Goal: Task Accomplishment & Management: Manage account settings

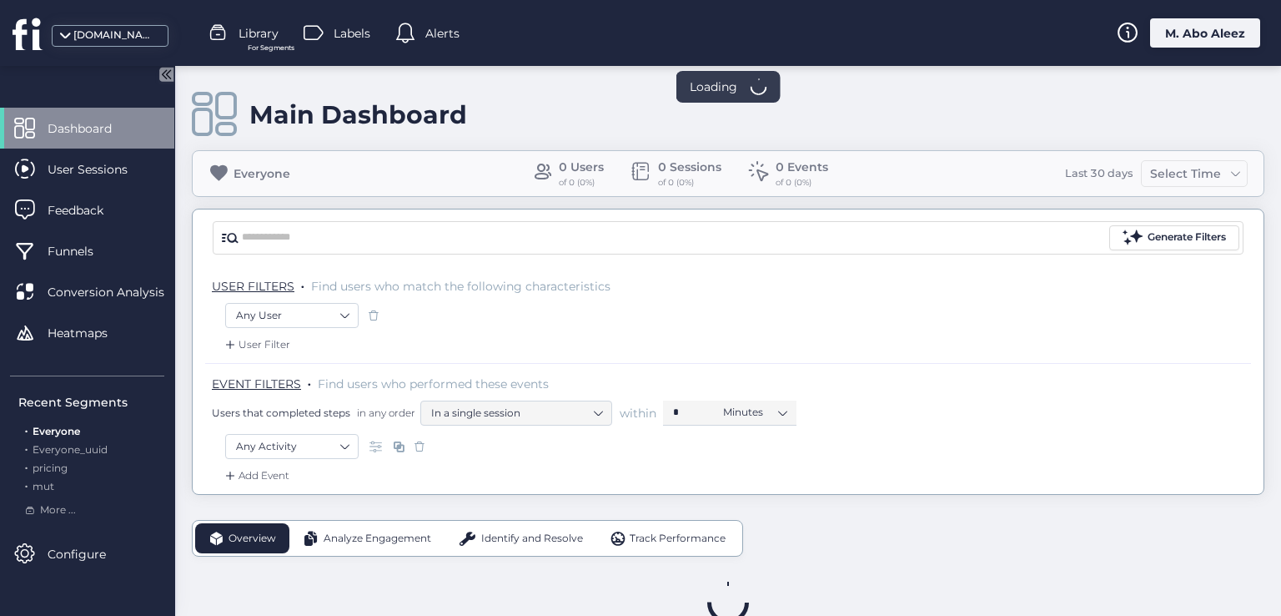
click at [169, 80] on icon at bounding box center [166, 74] width 14 height 14
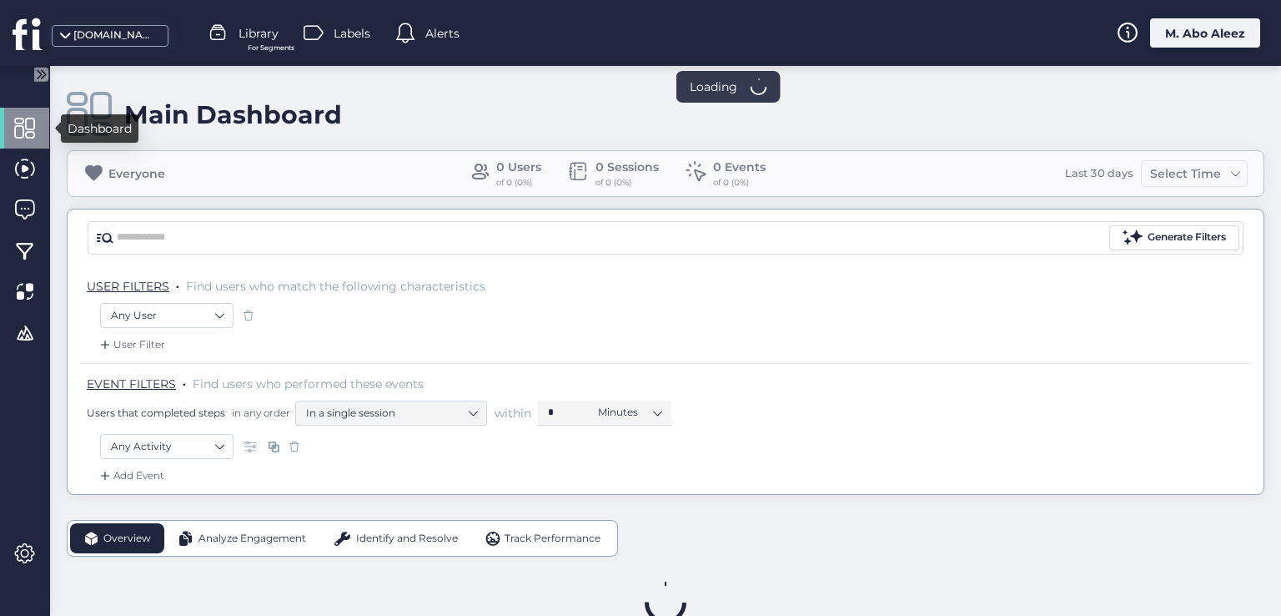
click at [10, 130] on div at bounding box center [24, 128] width 49 height 41
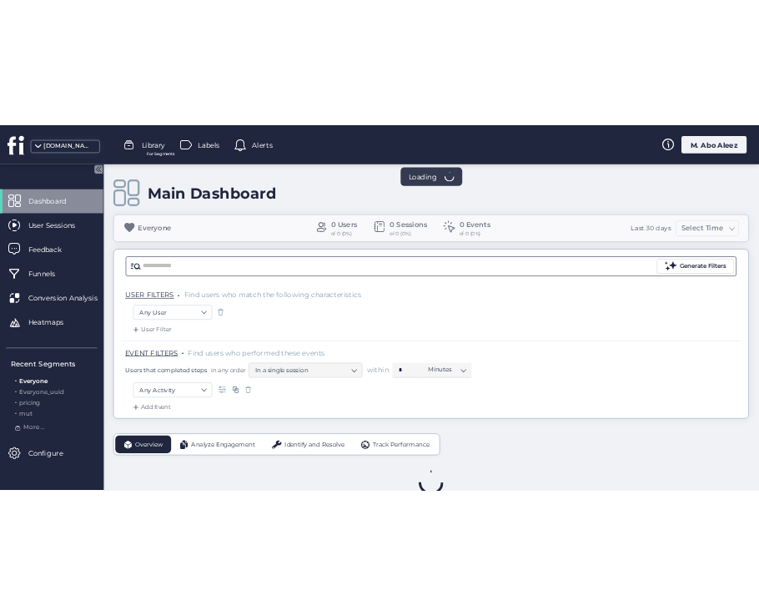
scroll to position [43, 0]
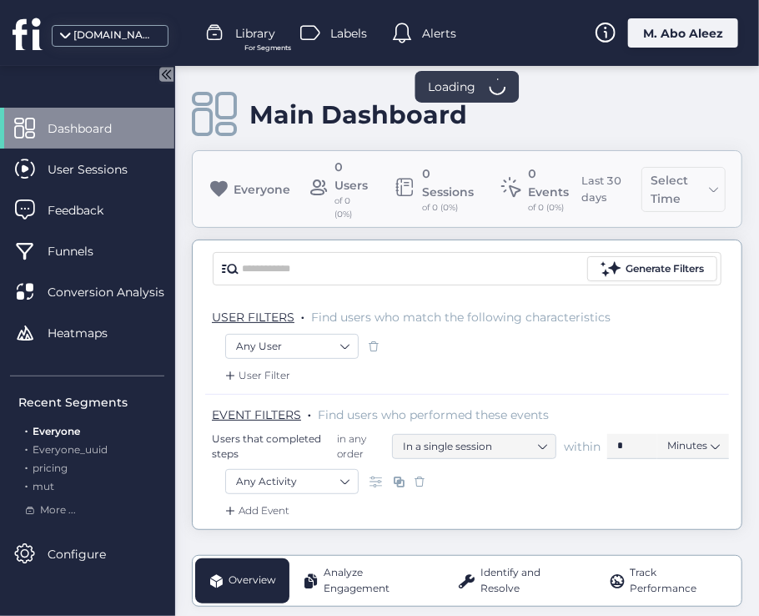
scroll to position [93, 0]
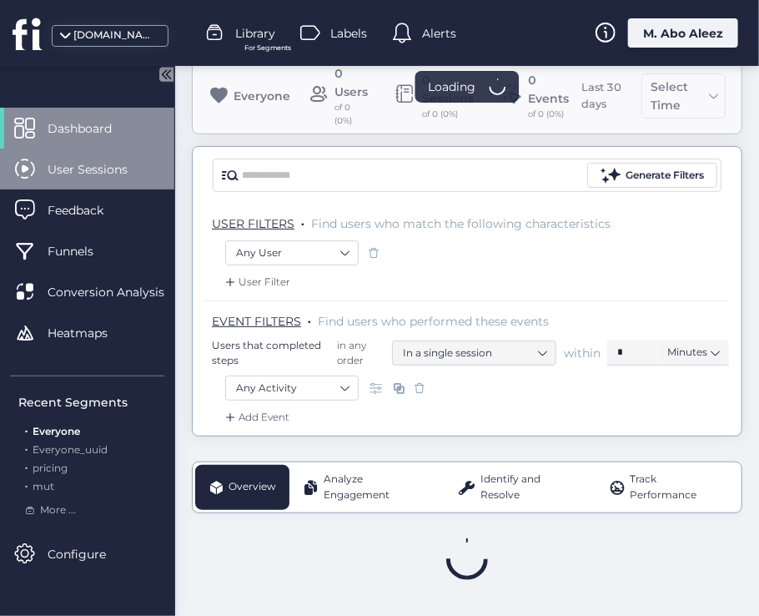
click at [106, 172] on span "User Sessions" at bounding box center [100, 169] width 105 height 18
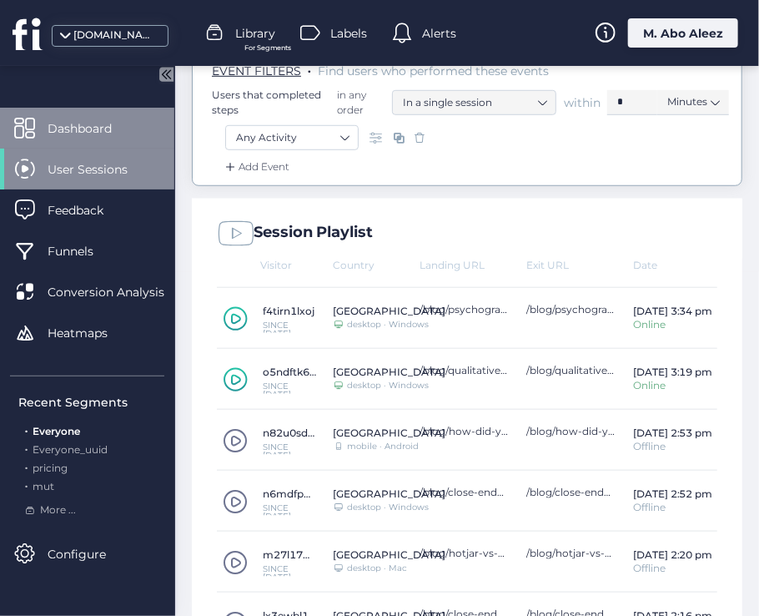
click at [103, 119] on span "Dashboard" at bounding box center [92, 128] width 89 height 18
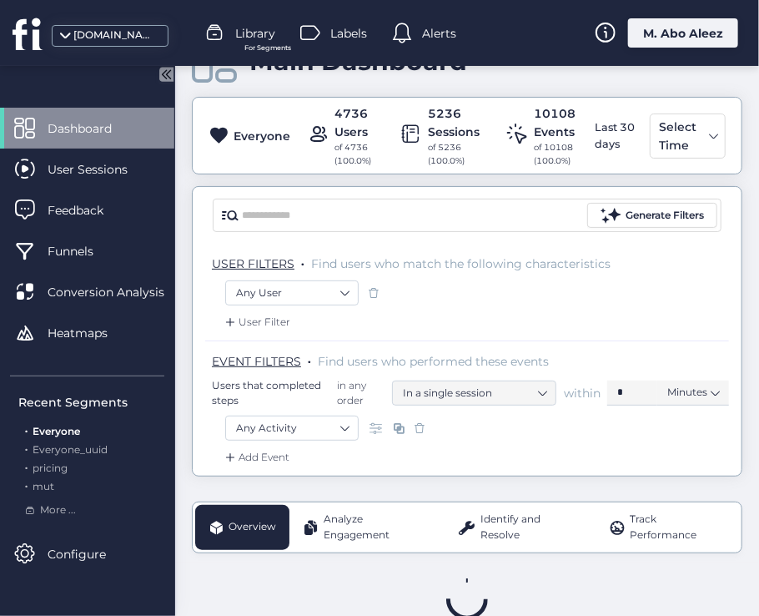
scroll to position [93, 0]
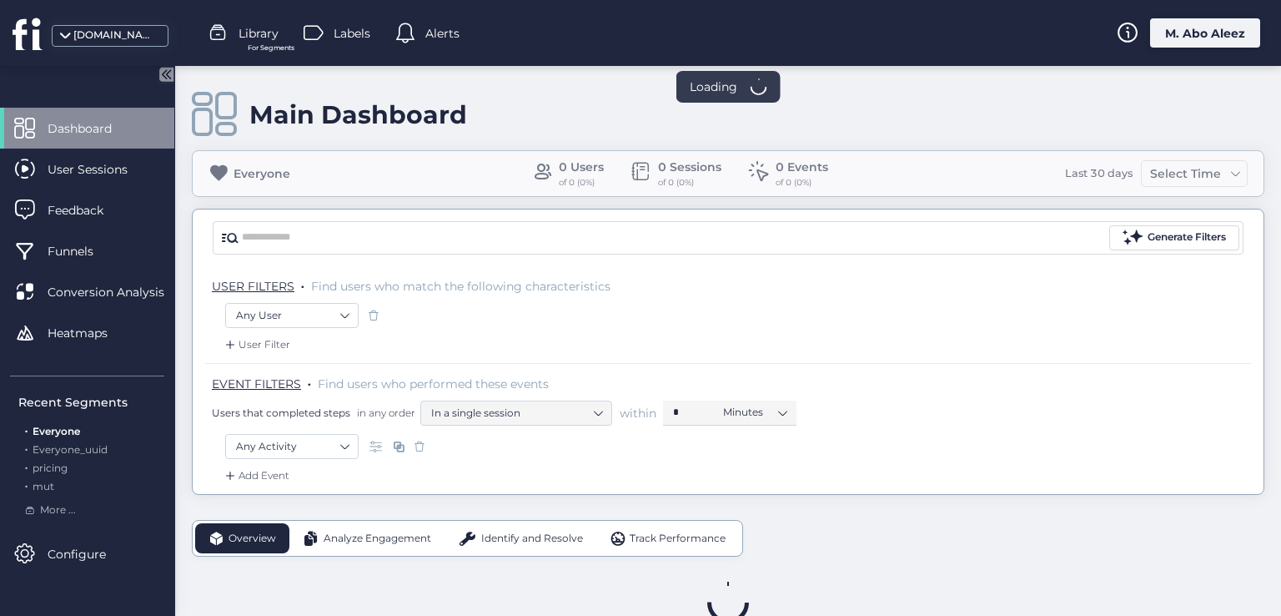
click at [758, 26] on div "M. Abo Aleez" at bounding box center [1205, 32] width 110 height 29
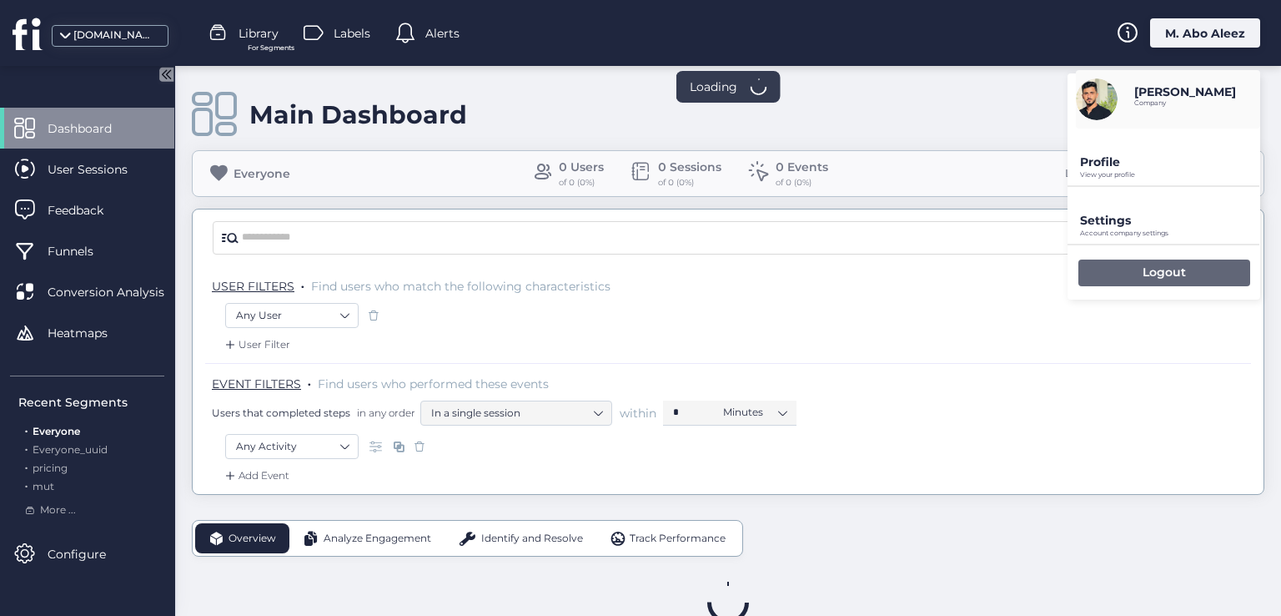
click at [758, 274] on div "Logout" at bounding box center [1165, 272] width 172 height 27
